Goal: Transaction & Acquisition: Purchase product/service

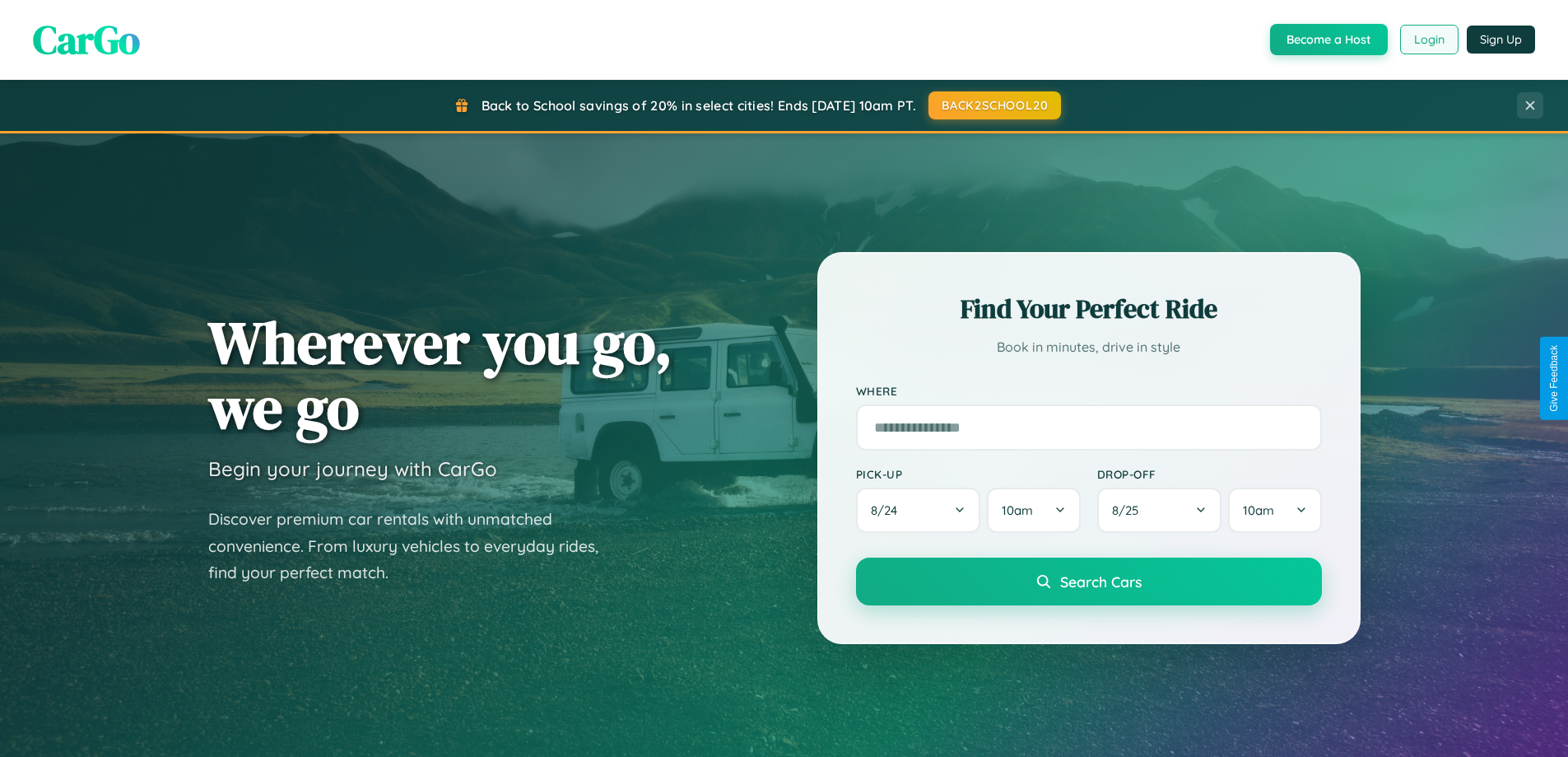
click at [1428, 40] on button "Login" at bounding box center [1429, 40] width 59 height 29
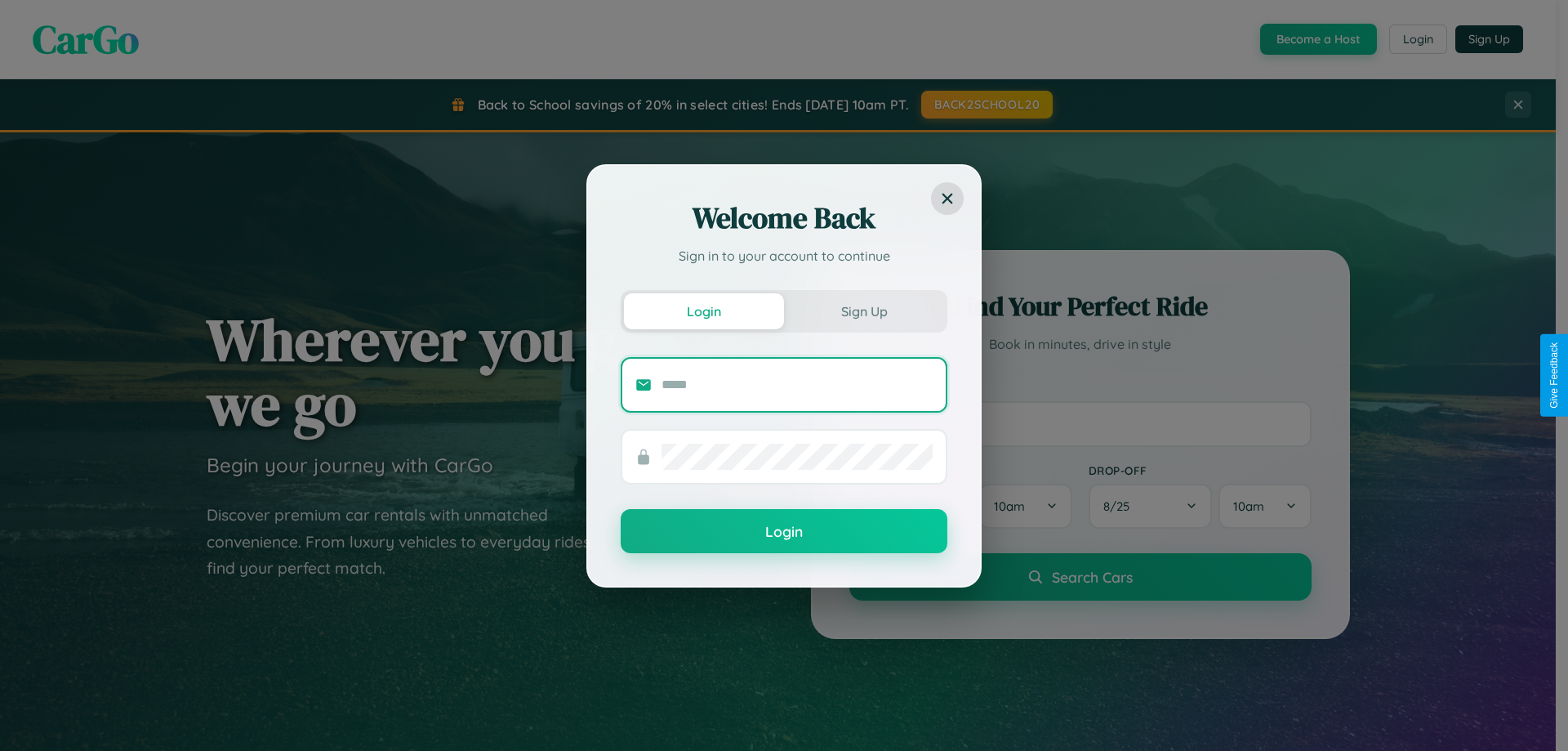
click at [797, 384] on input "text" at bounding box center [797, 385] width 272 height 26
type input "**********"
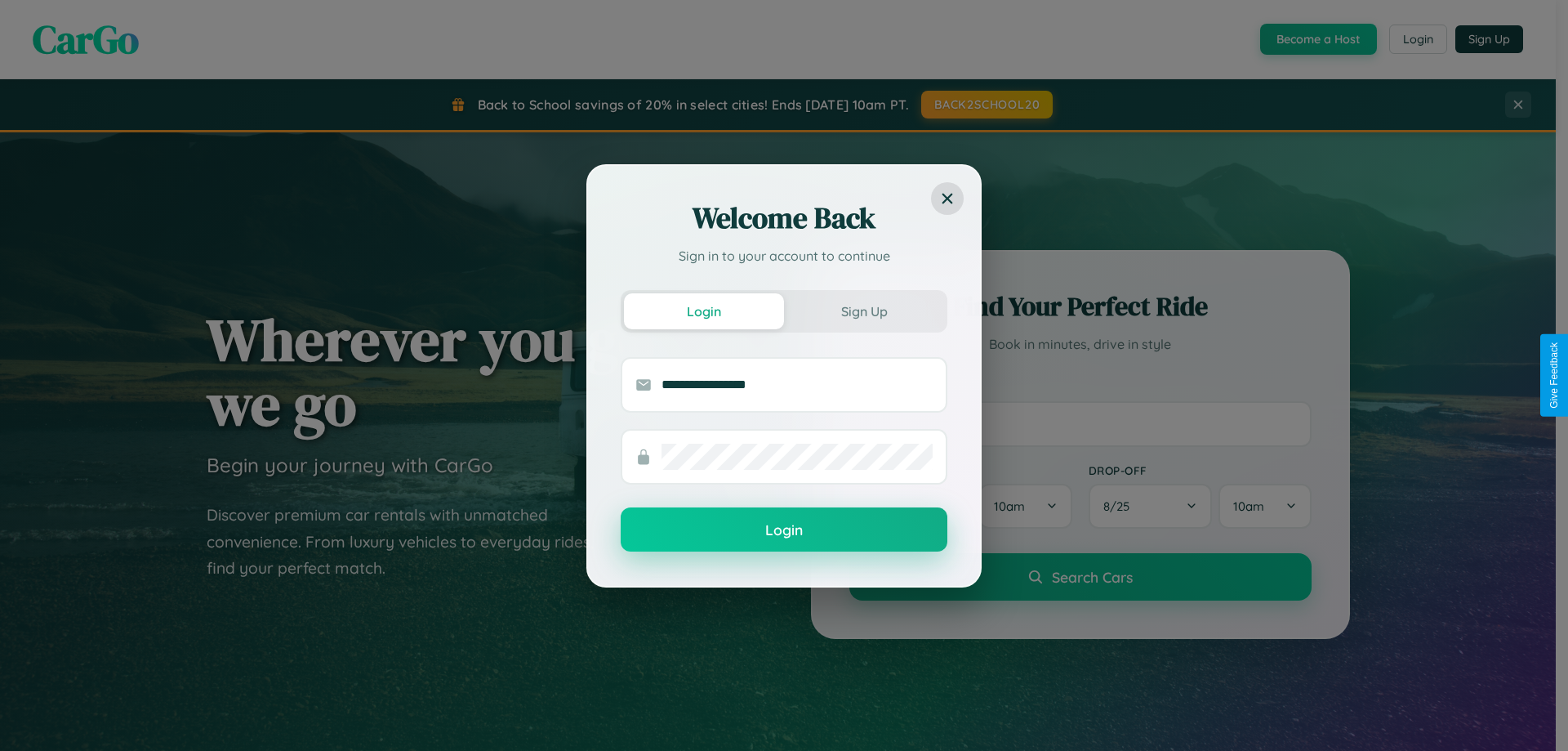
click at [784, 530] on button "Login" at bounding box center [784, 530] width 326 height 44
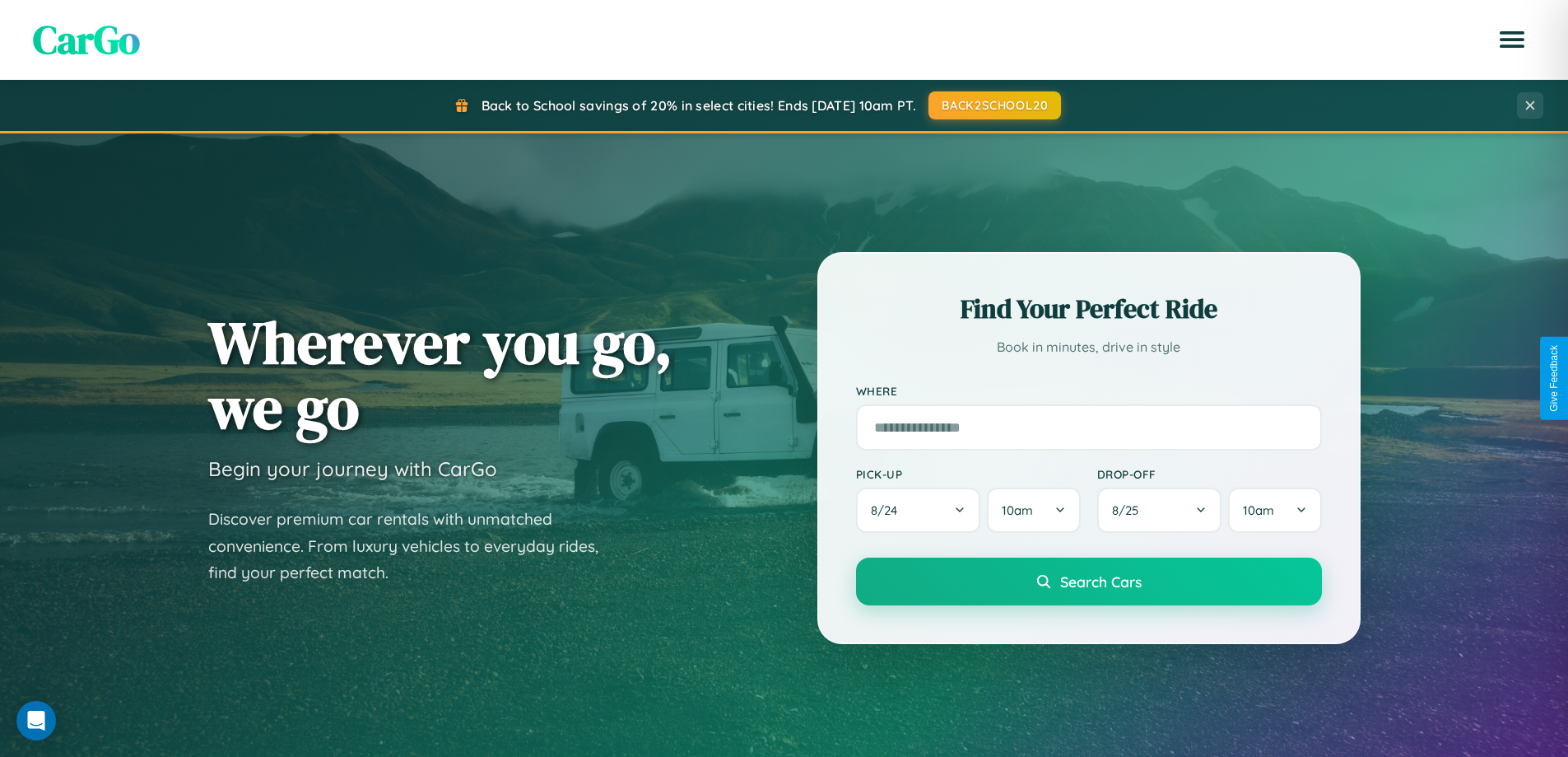
scroll to position [710, 0]
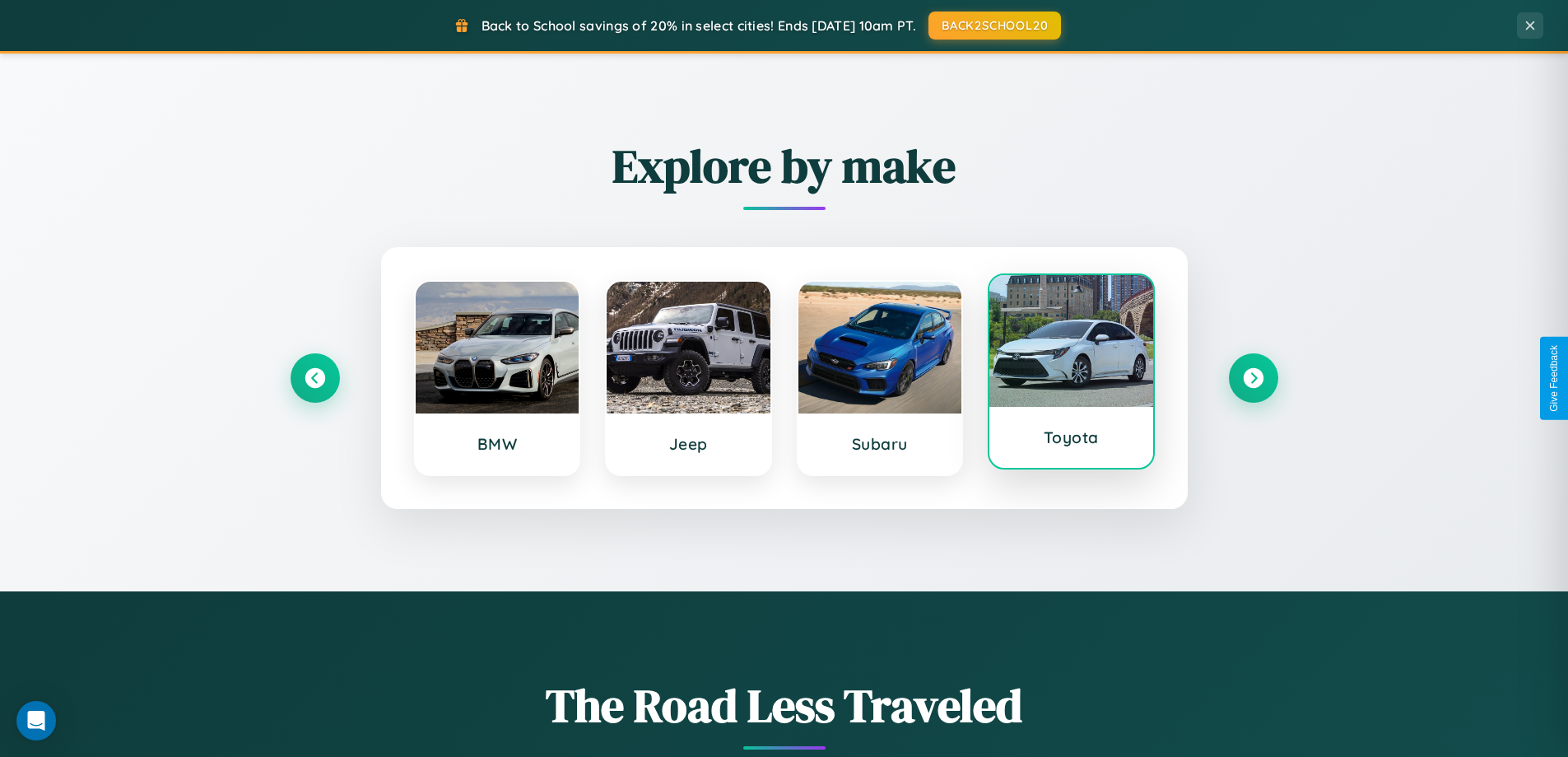
click at [1071, 378] on div at bounding box center [1071, 340] width 164 height 131
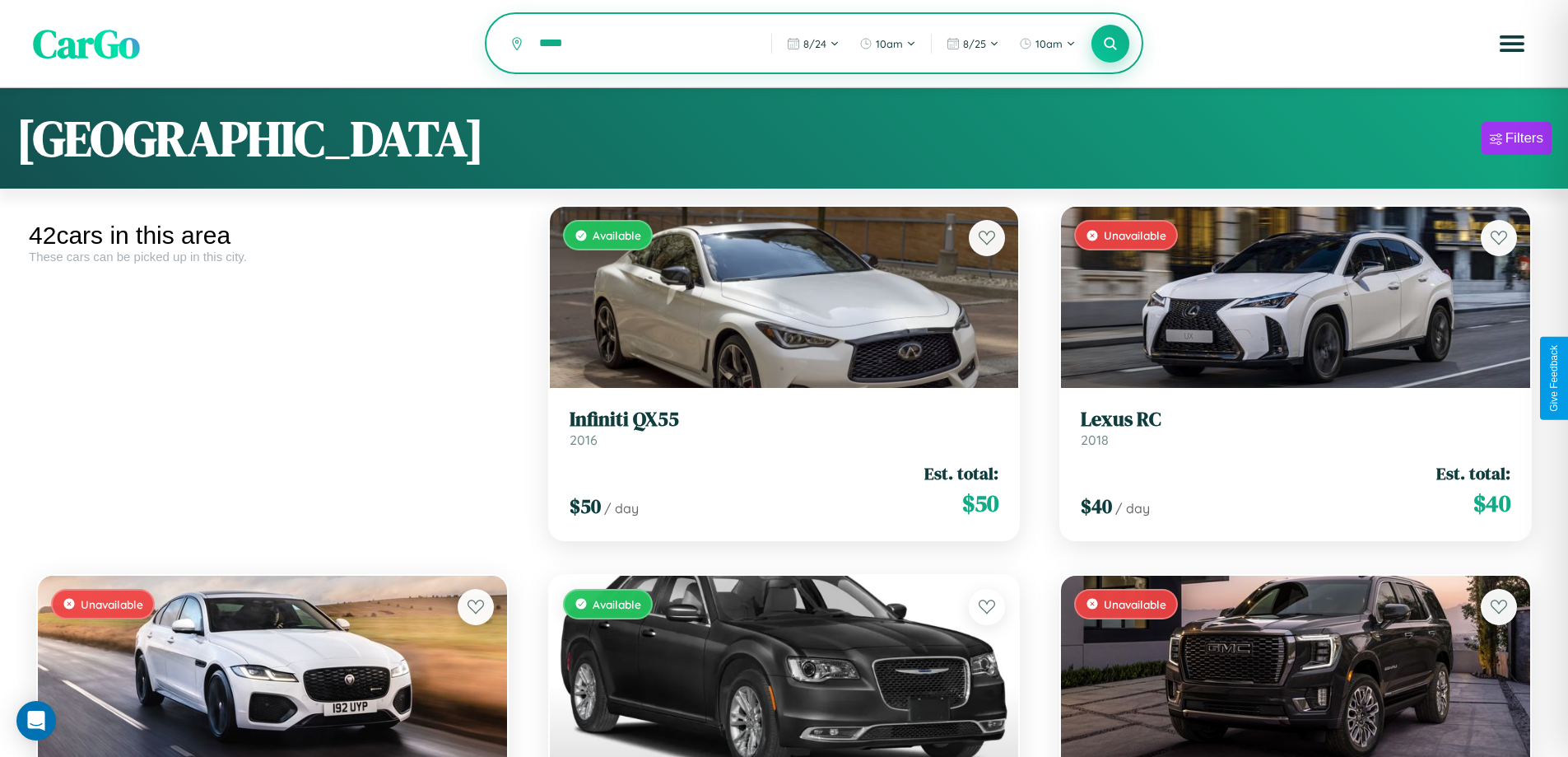
type input "*****"
click at [1111, 44] on icon at bounding box center [1111, 43] width 16 height 16
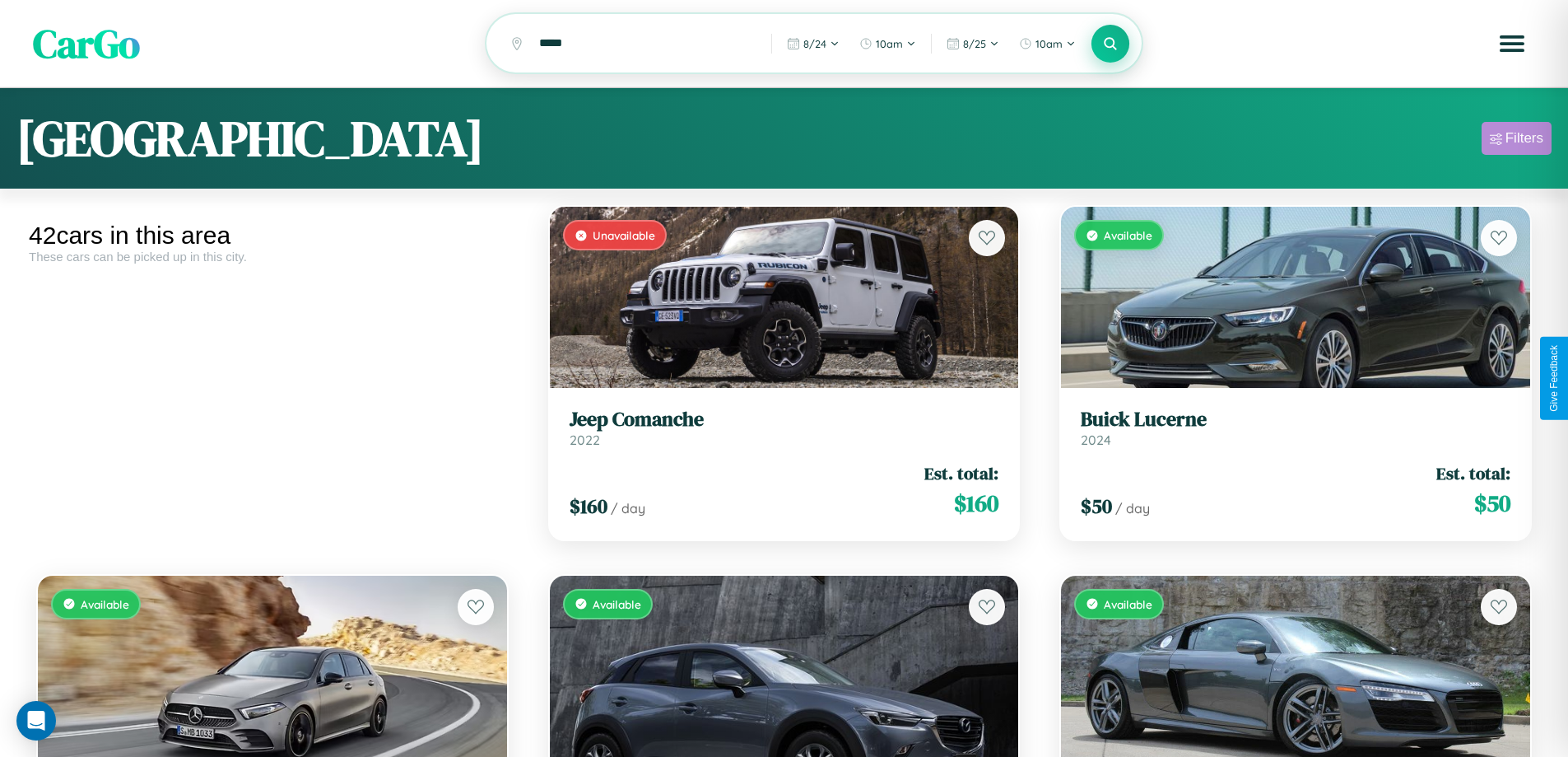
click at [1517, 141] on div "Filters" at bounding box center [1524, 139] width 38 height 17
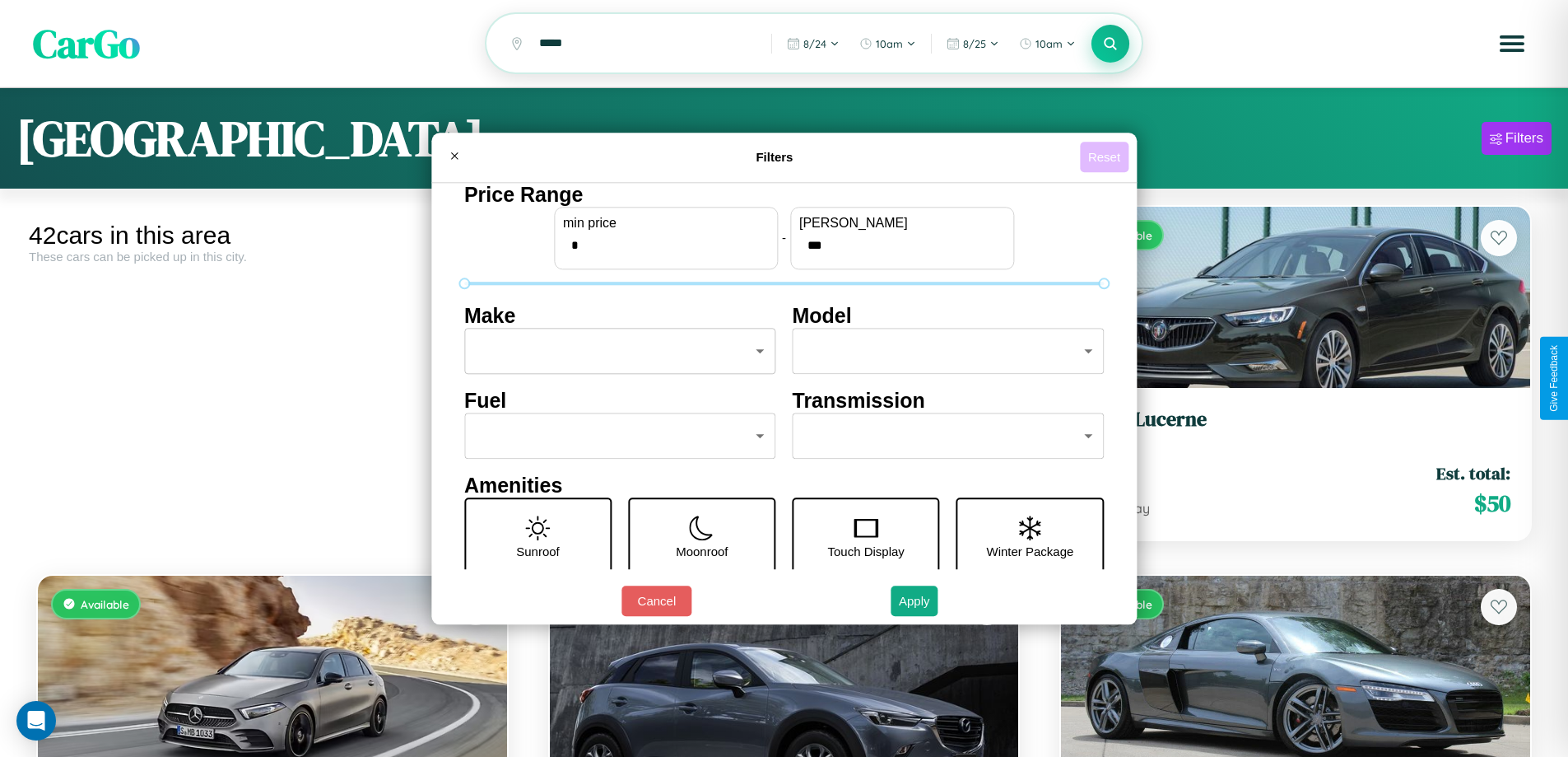
click at [1107, 156] on button "Reset" at bounding box center [1104, 156] width 49 height 30
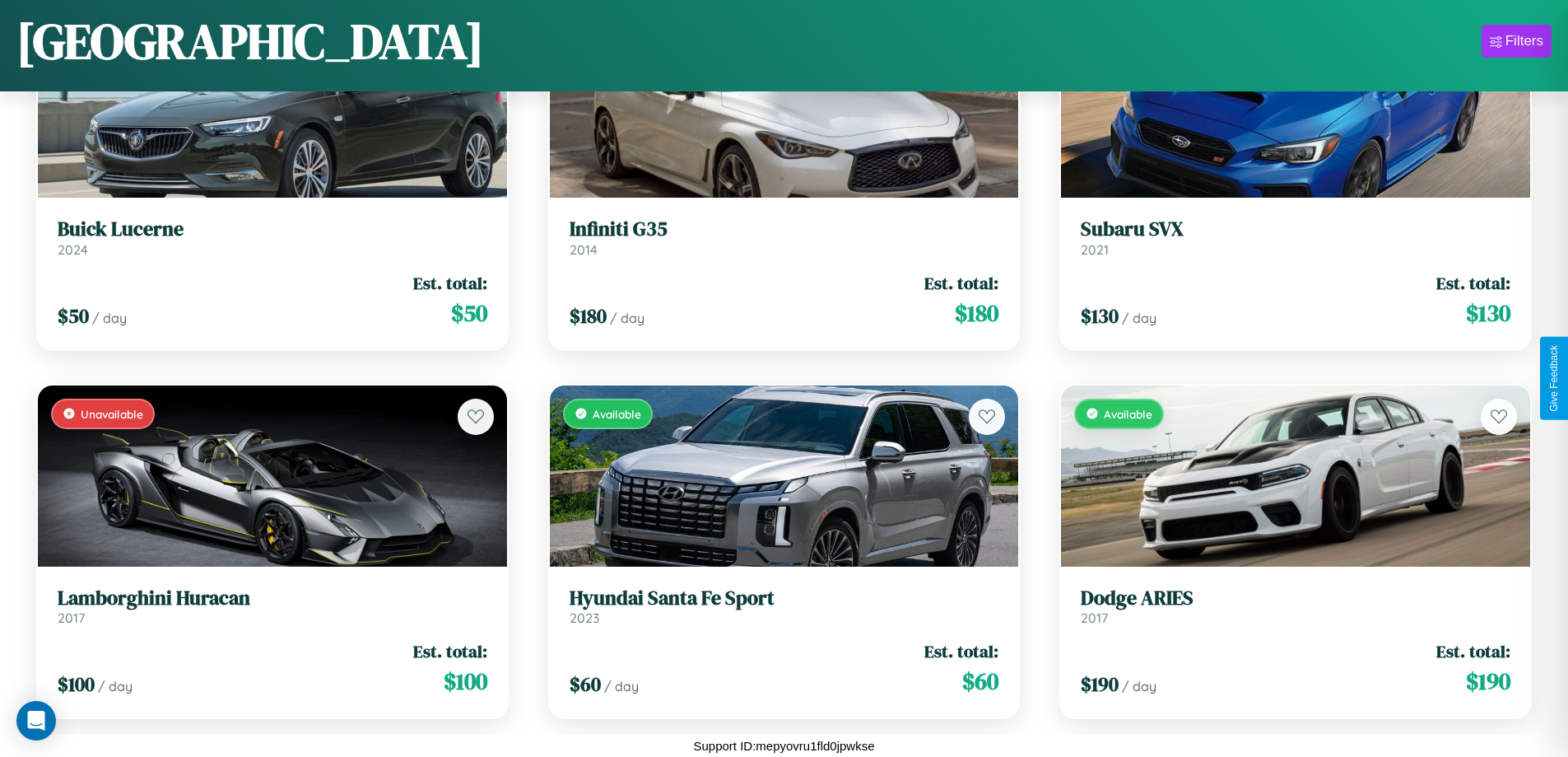
scroll to position [603, 0]
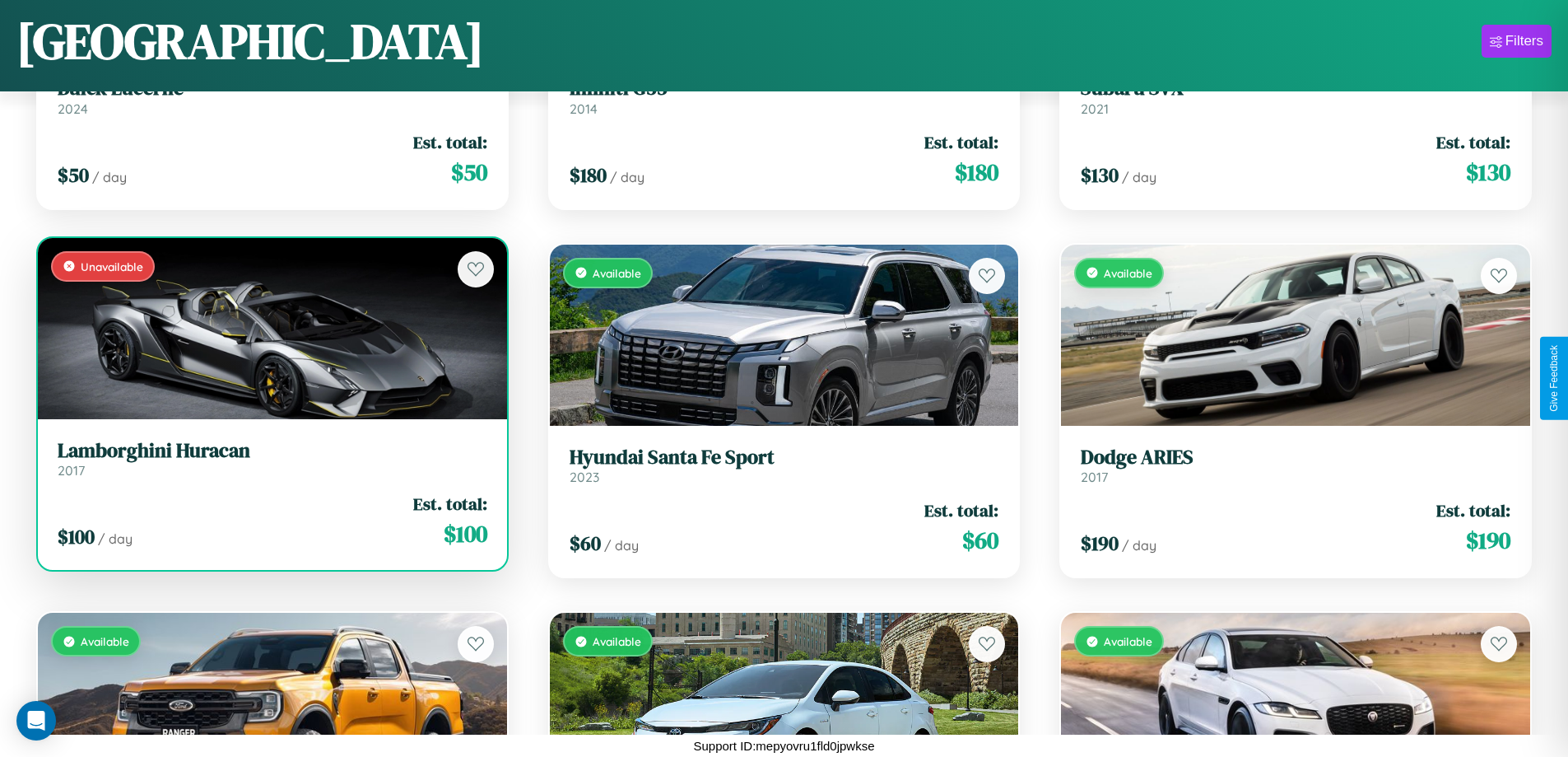
click at [270, 520] on div "$ 100 / day Est. total: $ 100" at bounding box center [273, 521] width 430 height 59
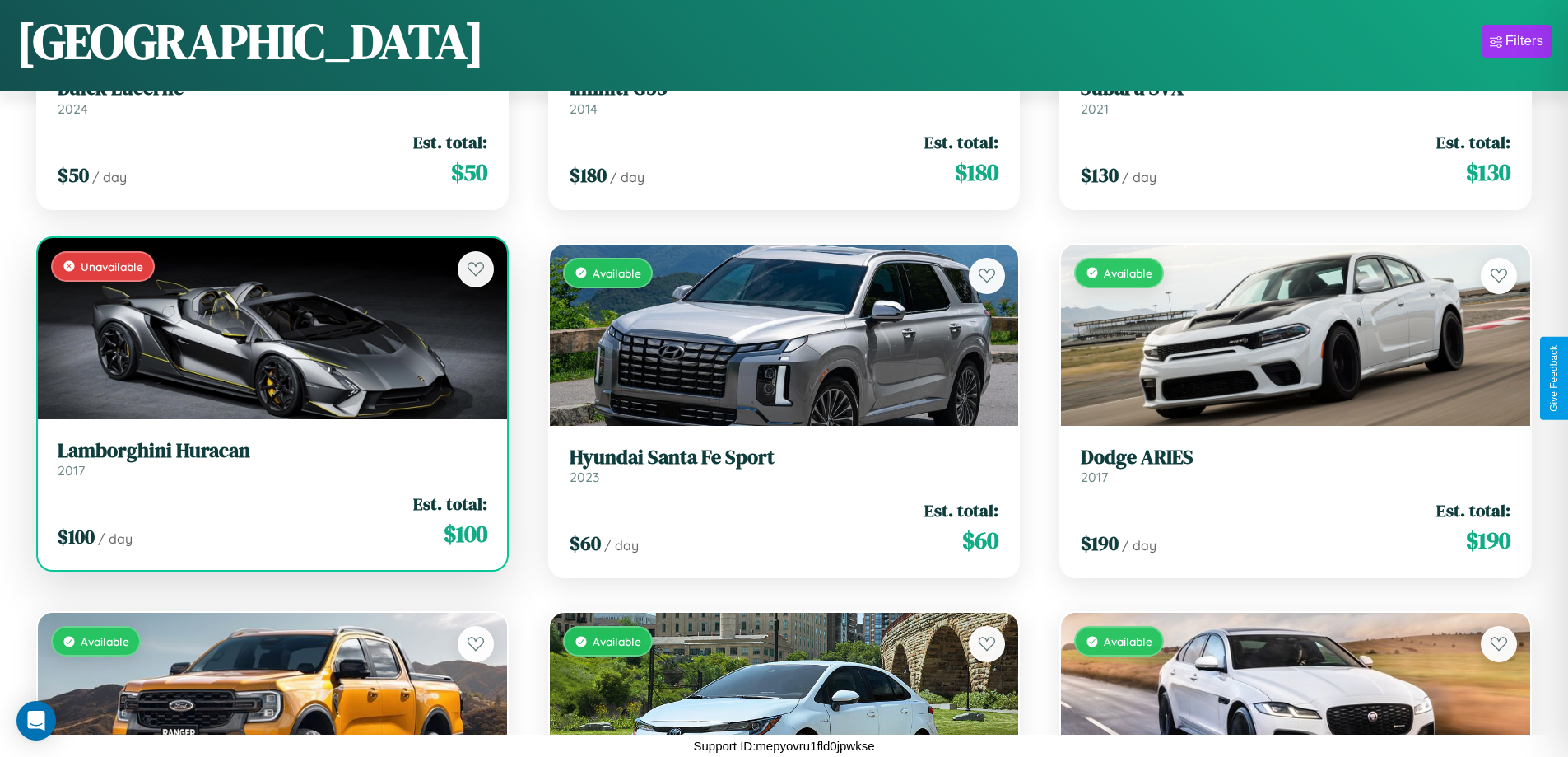
click at [270, 520] on div "$ 100 / day Est. total: $ 100" at bounding box center [273, 521] width 430 height 59
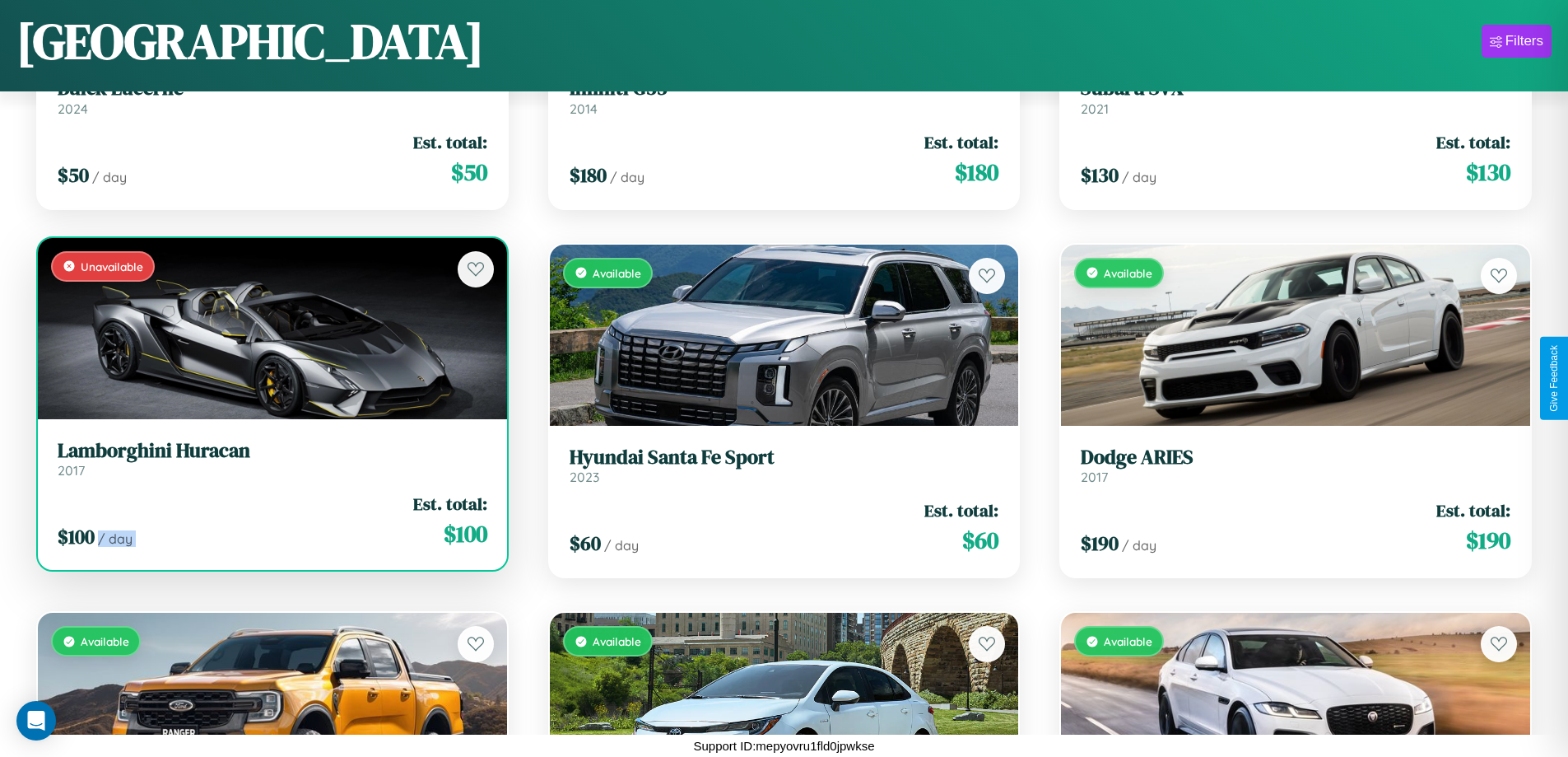
click at [270, 520] on div "$ 100 / day Est. total: $ 100" at bounding box center [273, 521] width 430 height 59
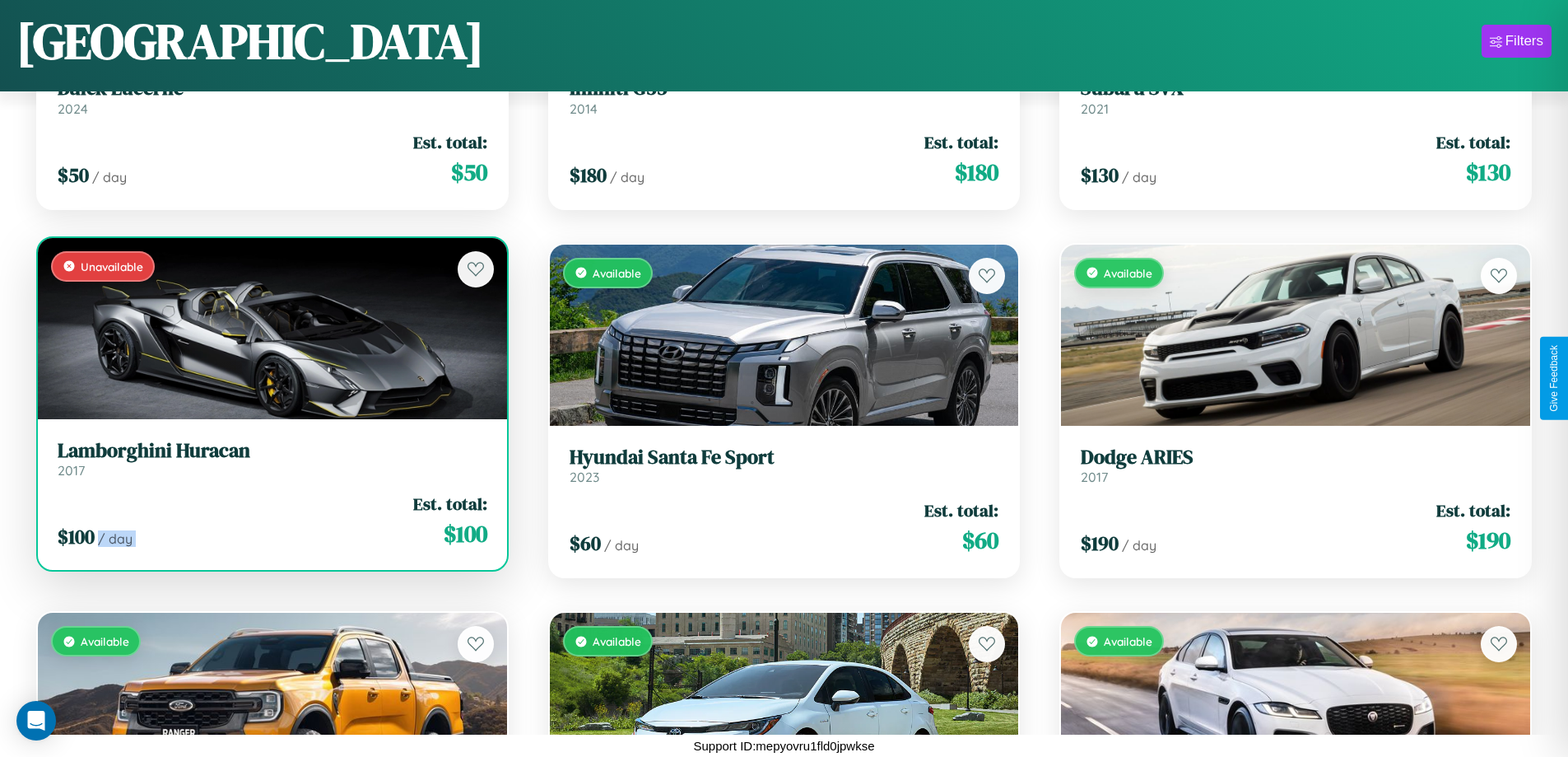
click at [270, 520] on div "$ 100 / day Est. total: $ 100" at bounding box center [273, 521] width 430 height 59
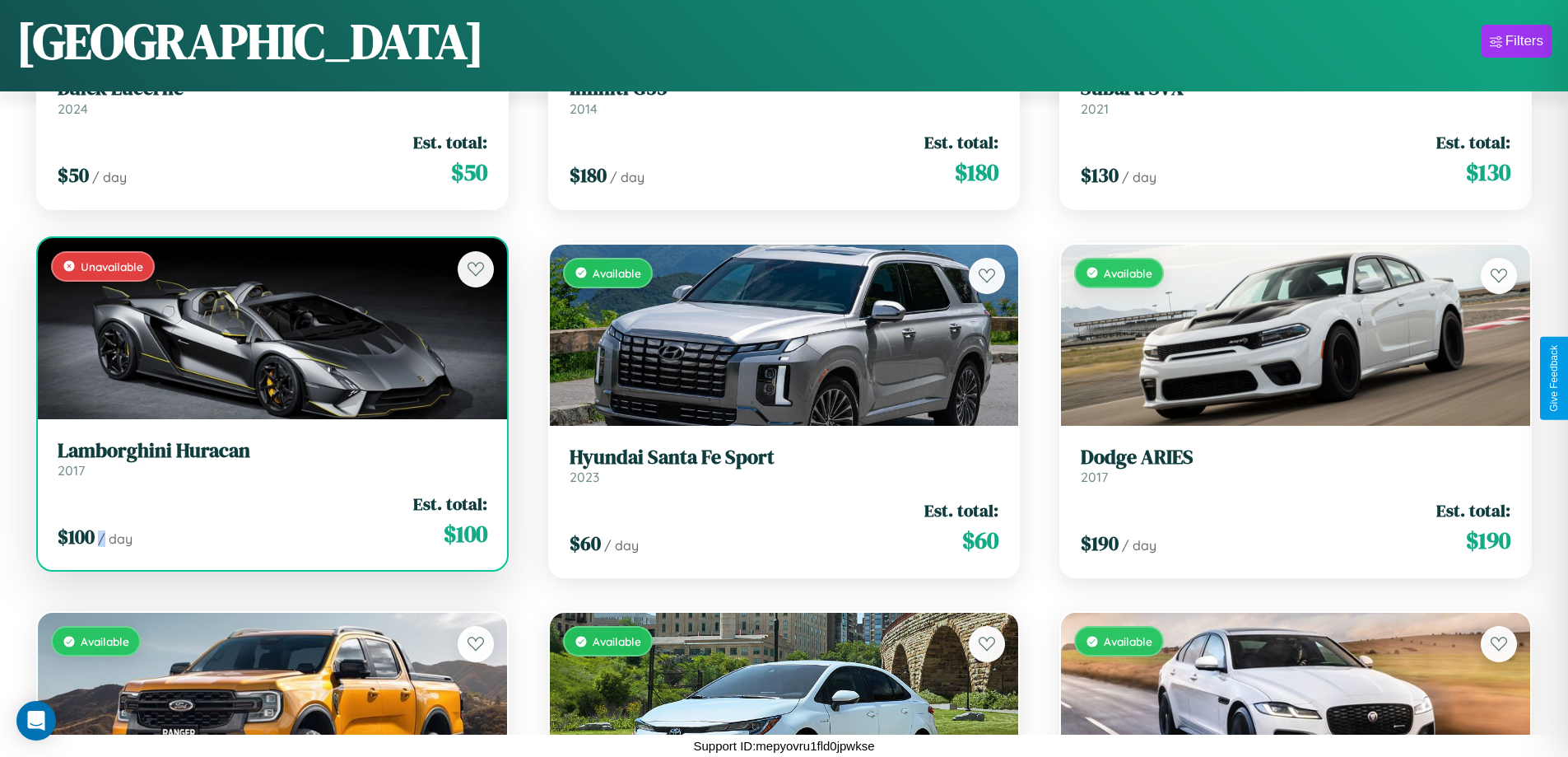
click at [270, 520] on div "$ 100 / day Est. total: $ 100" at bounding box center [273, 521] width 430 height 59
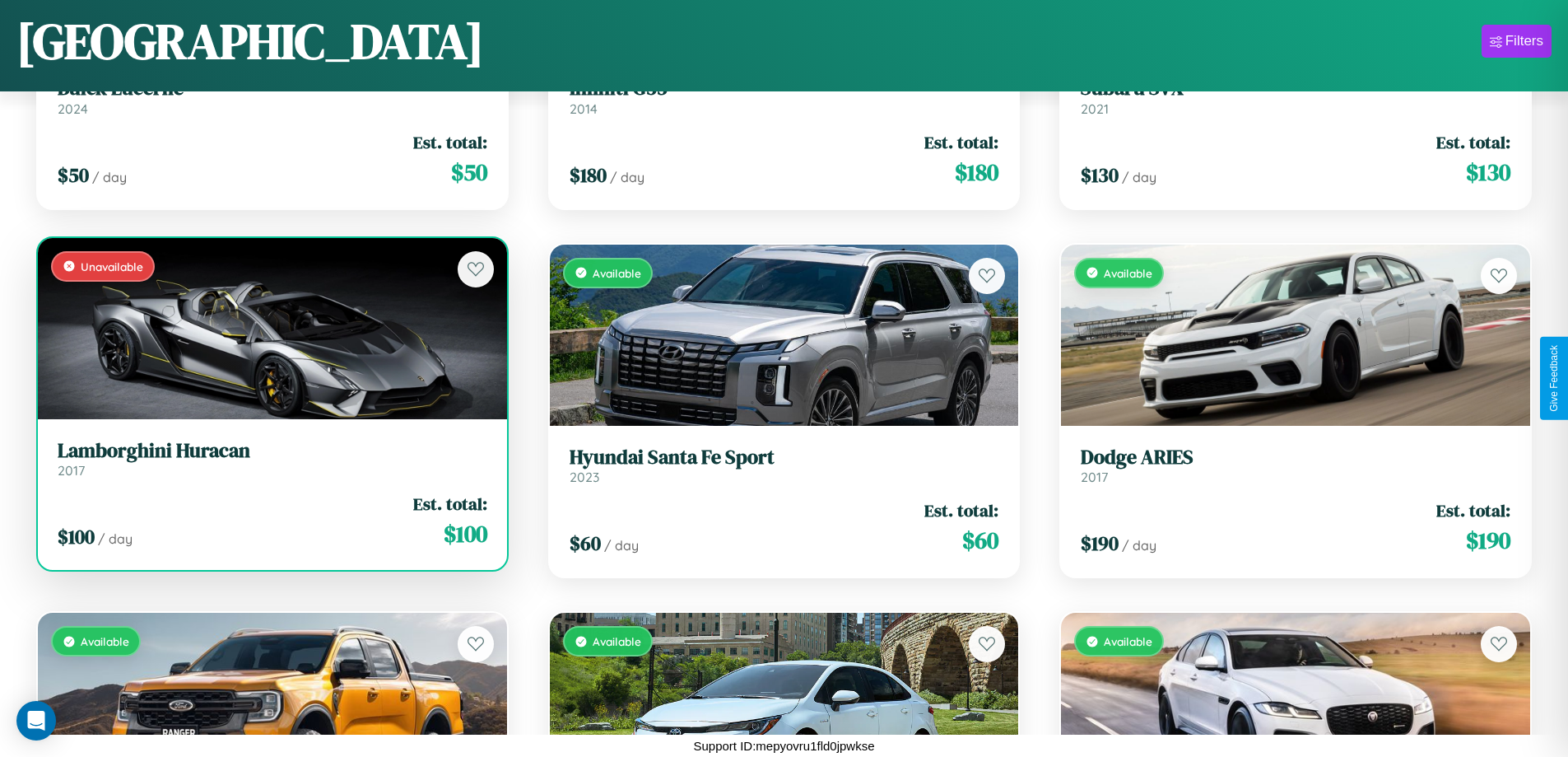
click at [270, 458] on h3 "Lamborghini Huracan" at bounding box center [273, 451] width 430 height 24
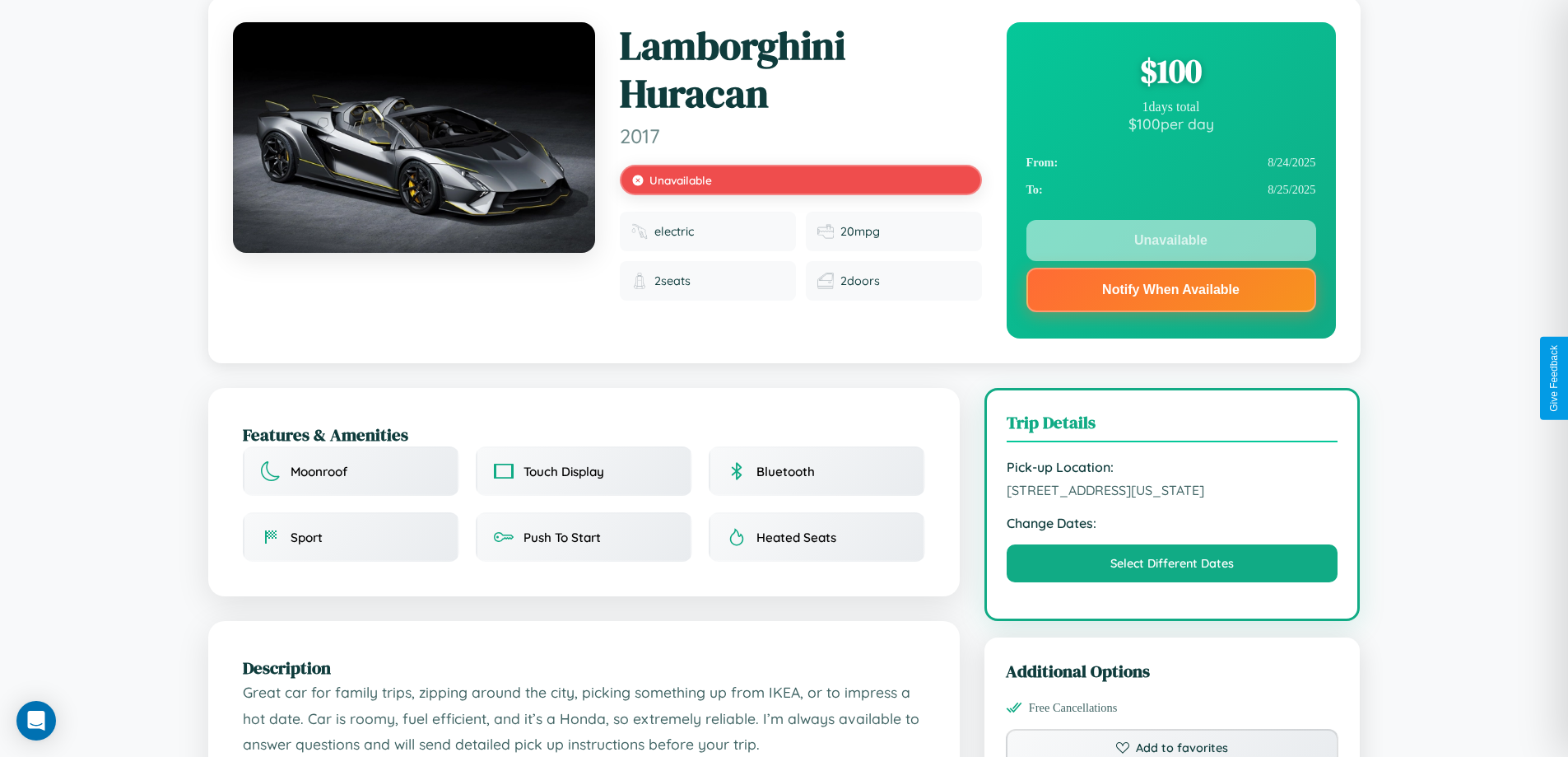
scroll to position [220, 0]
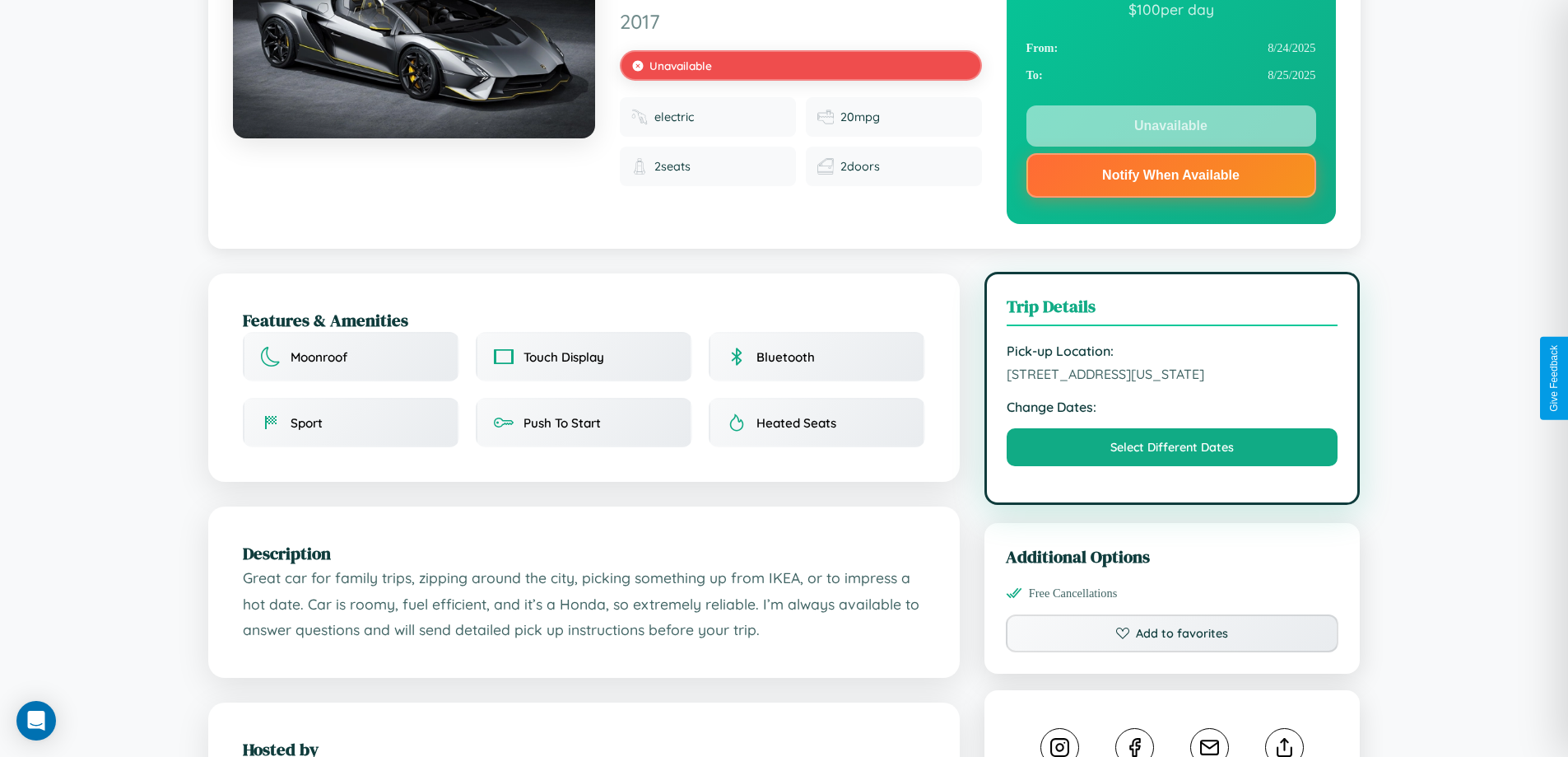
click at [1172, 377] on span "[STREET_ADDRESS][US_STATE]" at bounding box center [1172, 374] width 332 height 17
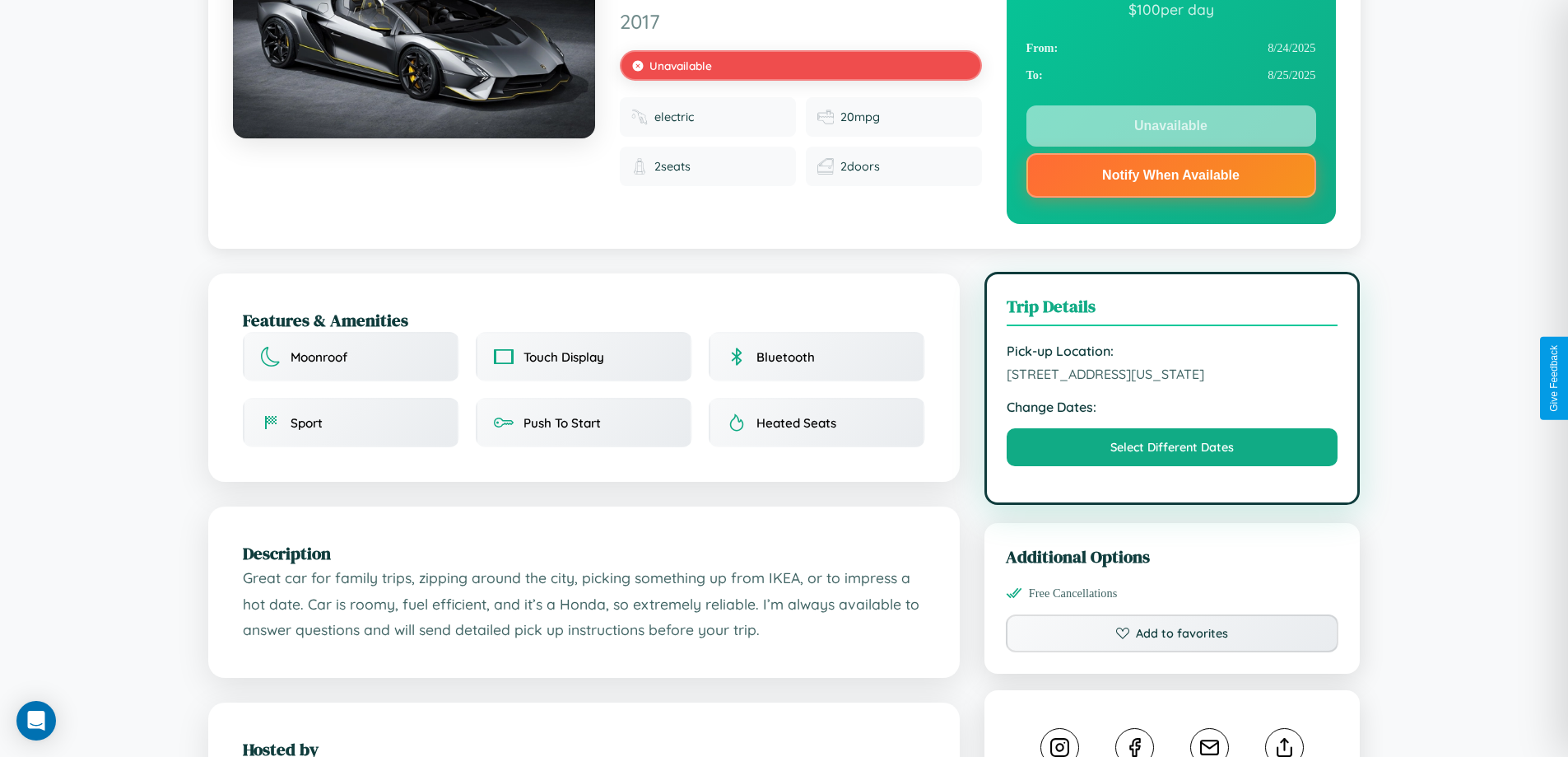
click at [1172, 377] on span "[STREET_ADDRESS][US_STATE]" at bounding box center [1172, 374] width 332 height 17
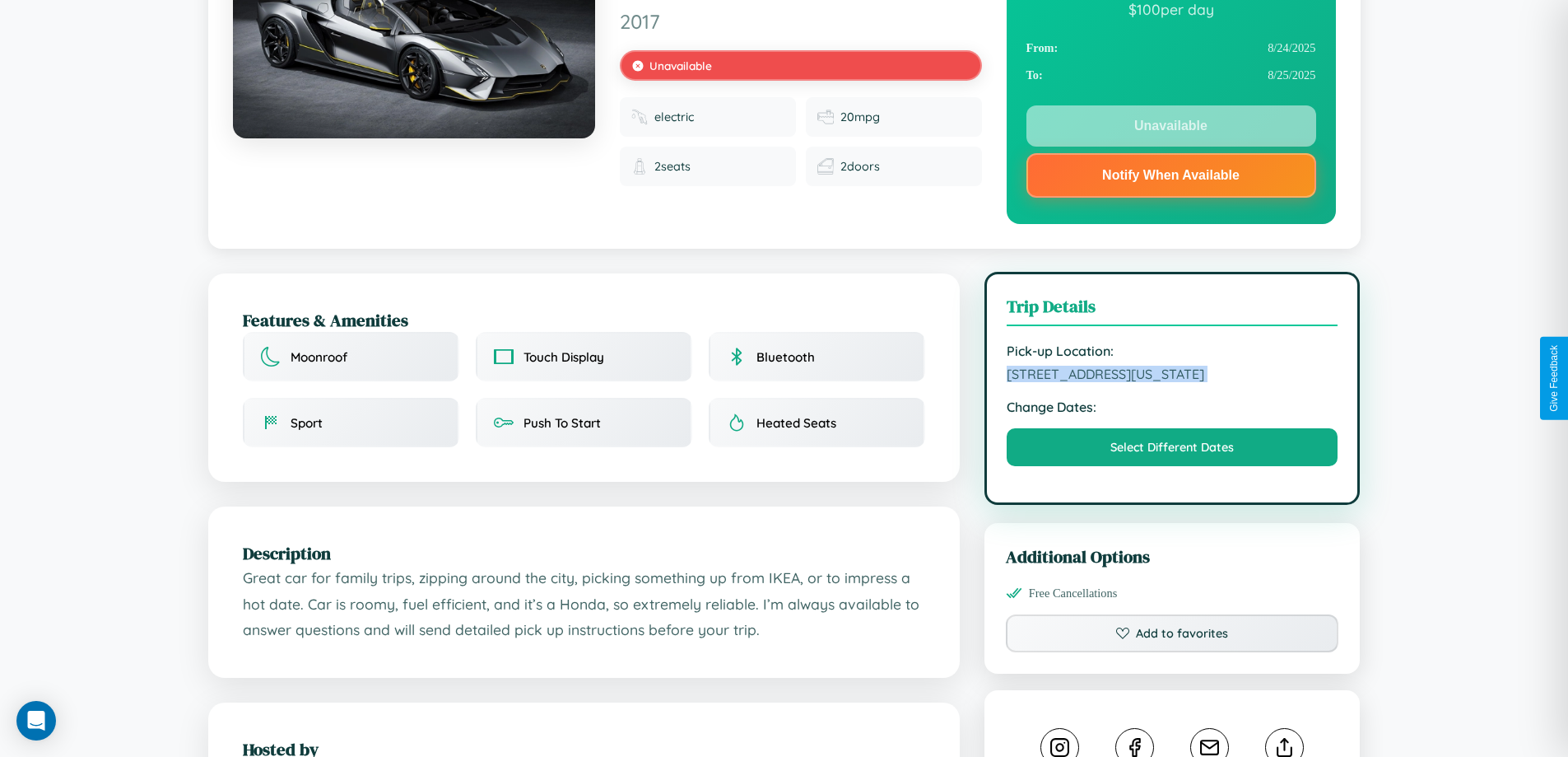
click at [1172, 377] on span "[STREET_ADDRESS][US_STATE]" at bounding box center [1172, 374] width 332 height 17
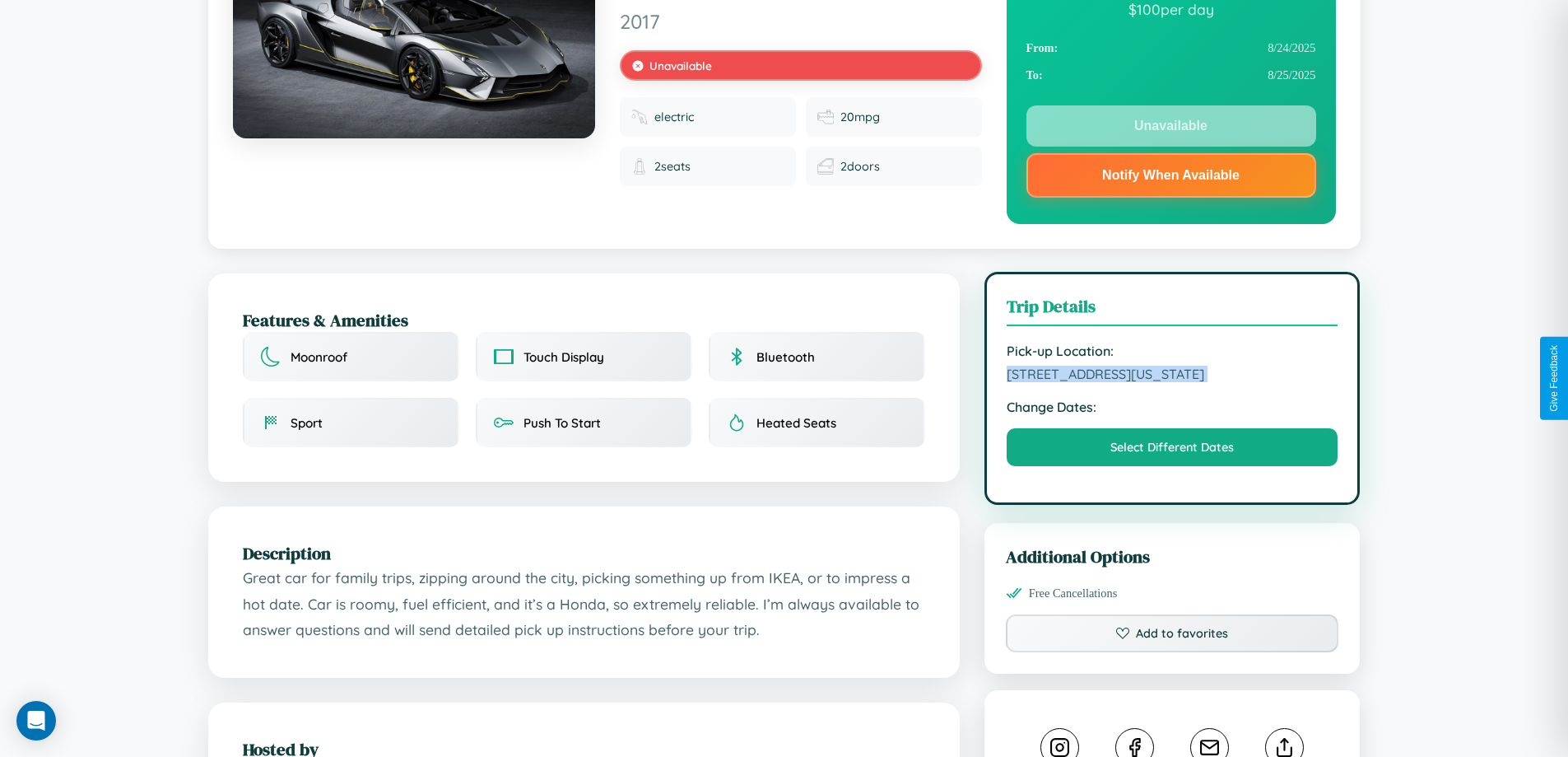
click at [1172, 377] on span "[STREET_ADDRESS][US_STATE]" at bounding box center [1172, 374] width 332 height 17
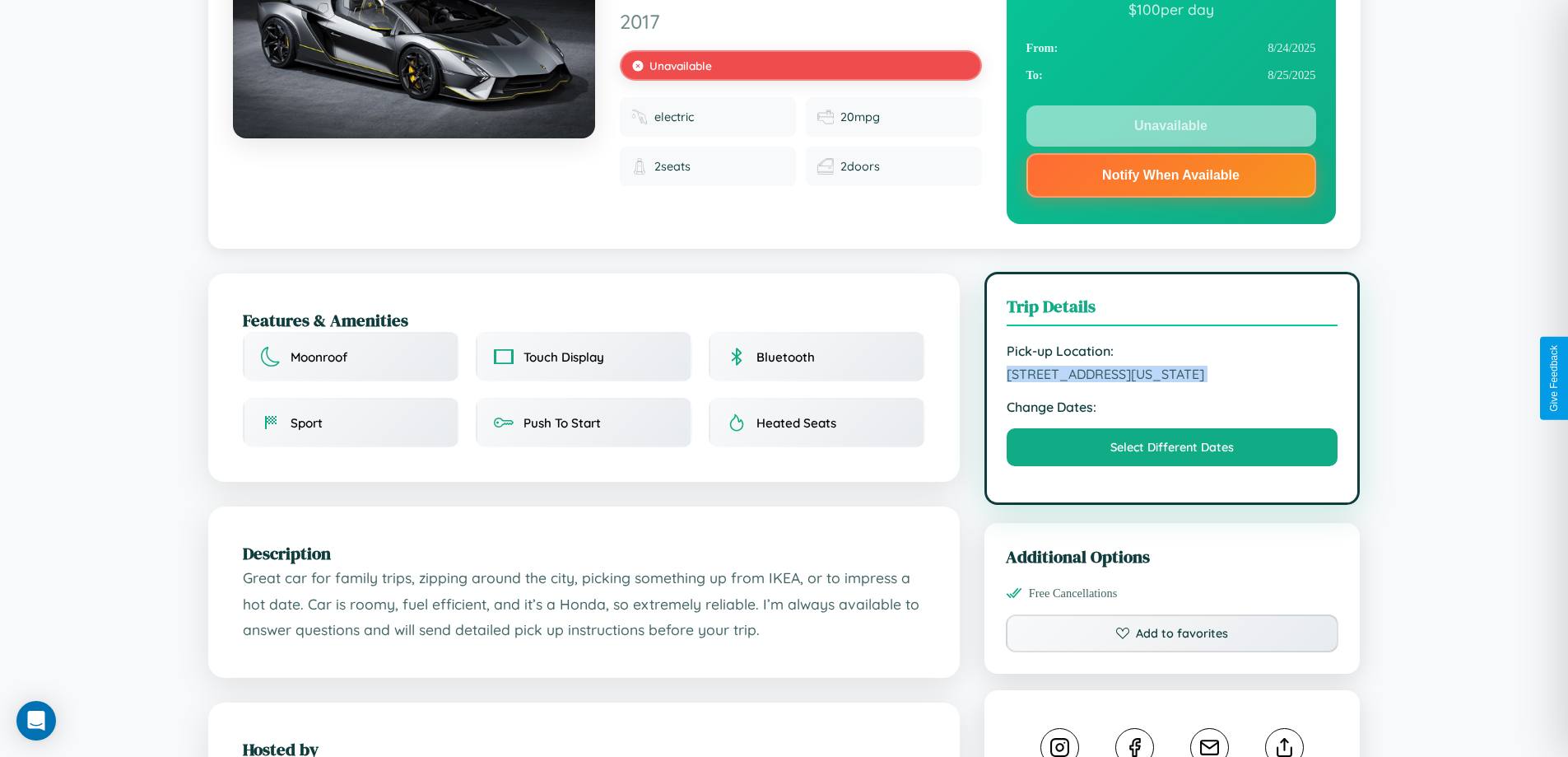
click at [1172, 377] on span "[STREET_ADDRESS][US_STATE]" at bounding box center [1172, 374] width 332 height 17
